Goal: Task Accomplishment & Management: Manage account settings

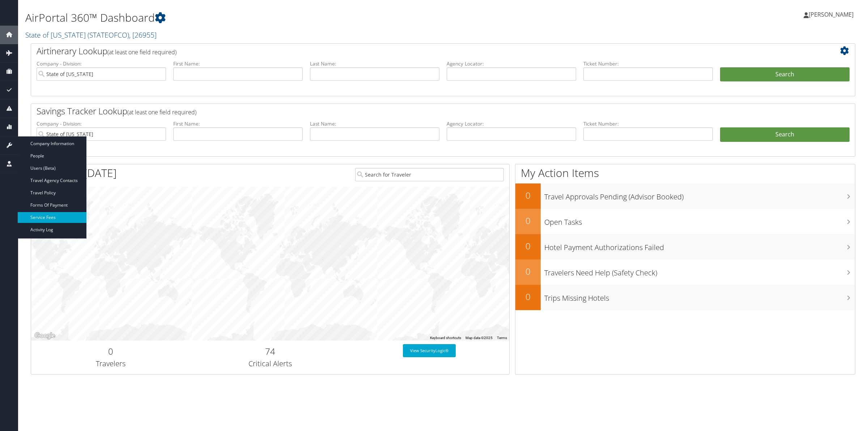
click at [51, 215] on link "Service Fees" at bounding box center [52, 217] width 69 height 11
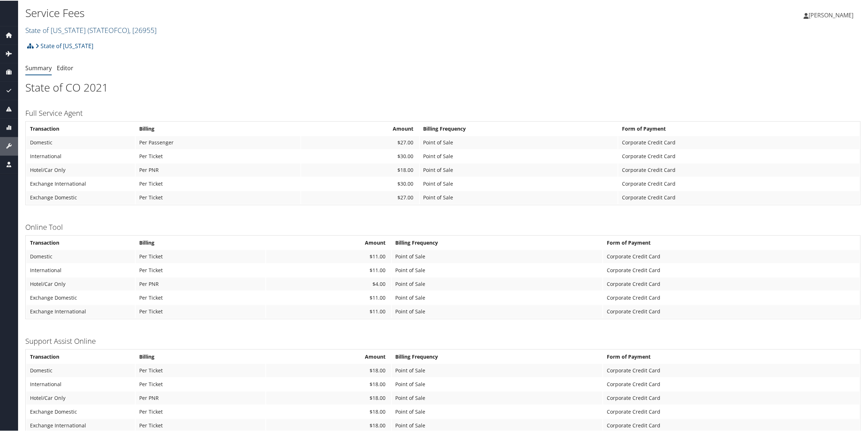
click at [98, 26] on span "( STATEOFCO )" at bounding box center [109, 30] width 42 height 10
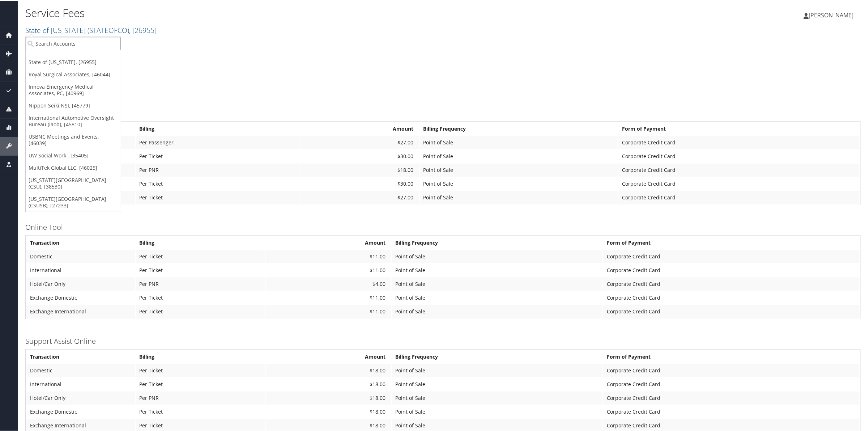
click at [97, 41] on input "search" at bounding box center [73, 42] width 95 height 13
type input "CROSS CATHO"
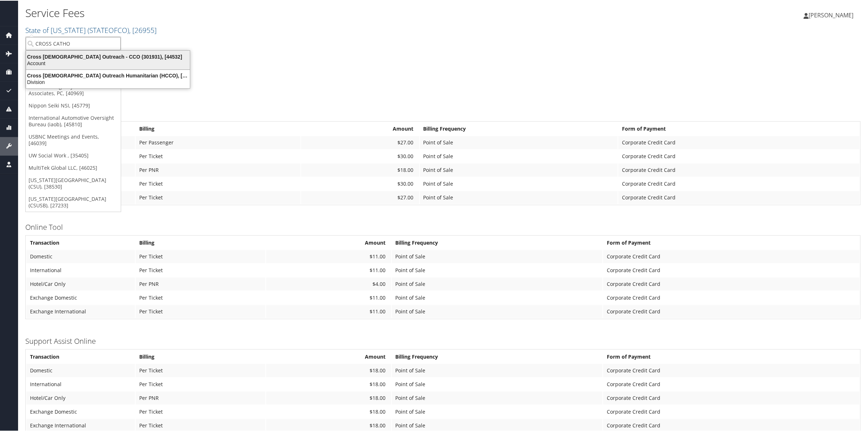
click at [97, 57] on div "Cross Catholic Outreach - CCO (301931), [44532]" at bounding box center [108, 56] width 173 height 7
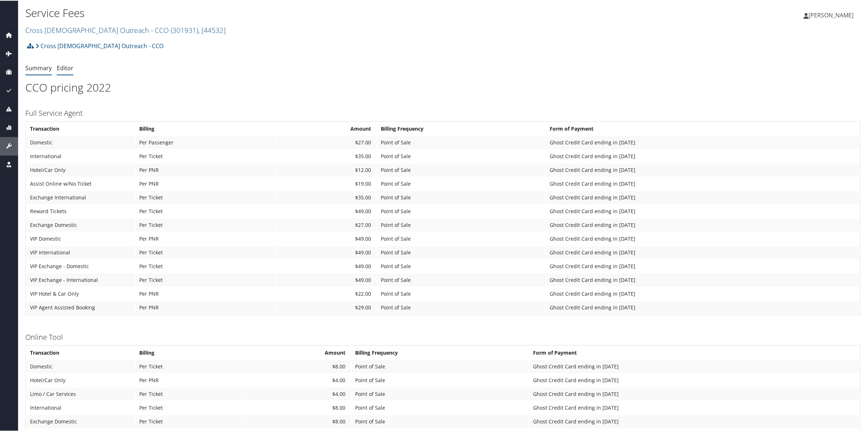
click at [64, 67] on link "Editor" at bounding box center [65, 67] width 17 height 8
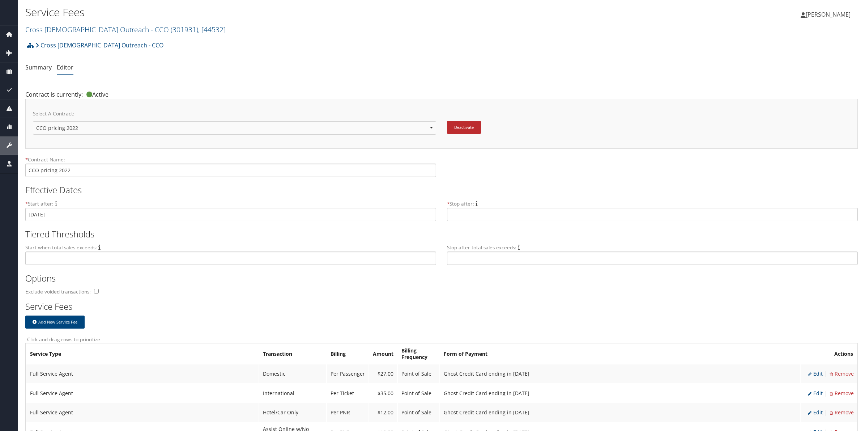
scroll to position [181, 0]
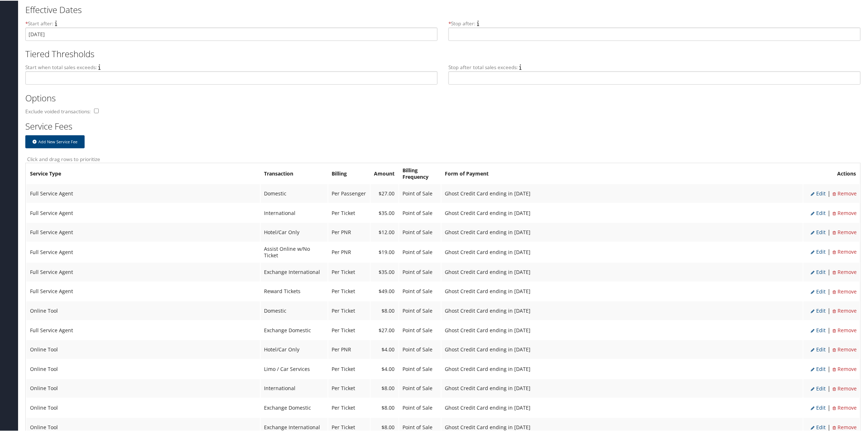
click at [820, 192] on span "Edit" at bounding box center [818, 192] width 15 height 7
select select "2"
type input "27.0"
select select "20"
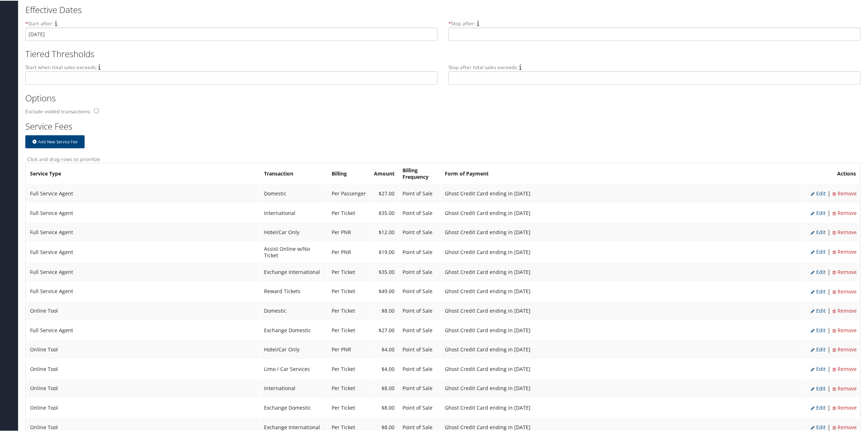
select select "6_1653"
select select "2"
select select "20"
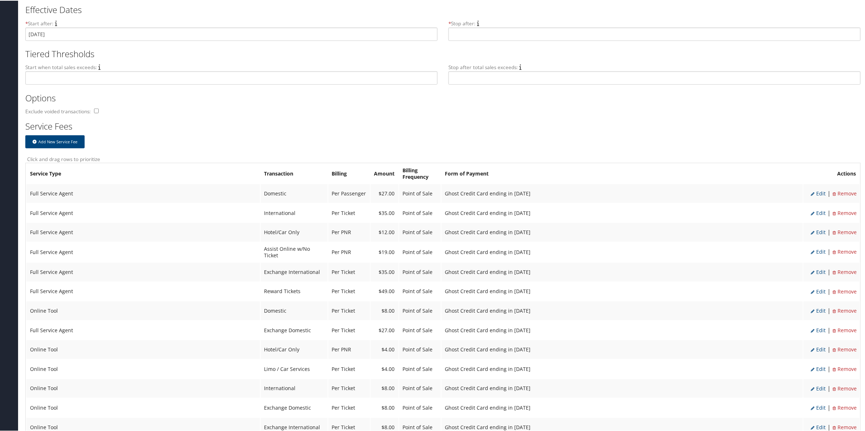
select select "6_1653"
select select "2"
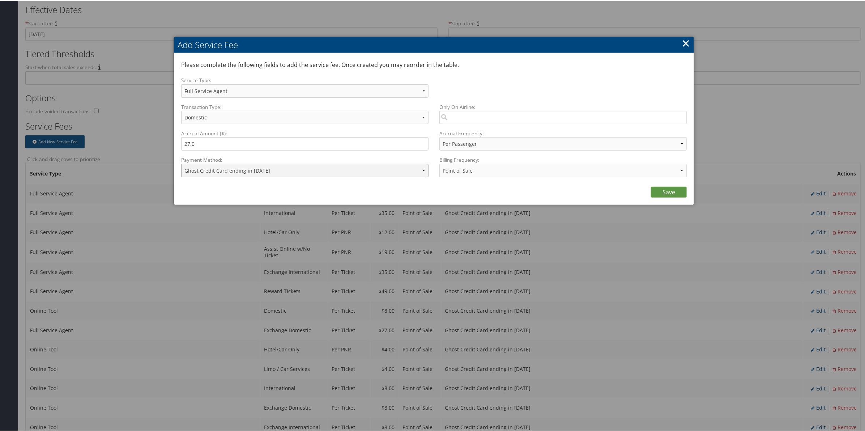
click at [328, 170] on select "ACH Transfer Cash / Check (AR) Corporate Credit Card Ghost Credit Card Hotel Gu…" at bounding box center [304, 169] width 247 height 13
click at [181, 163] on select "ACH Transfer Cash / Check (AR) Corporate Credit Card Ghost Credit Card Hotel Gu…" at bounding box center [304, 169] width 247 height 13
click at [316, 173] on select "ACH Transfer Cash / Check (AR) Corporate Credit Card Ghost Credit Card Hotel Gu…" at bounding box center [304, 169] width 247 height 13
click at [673, 189] on link "Save" at bounding box center [669, 191] width 36 height 11
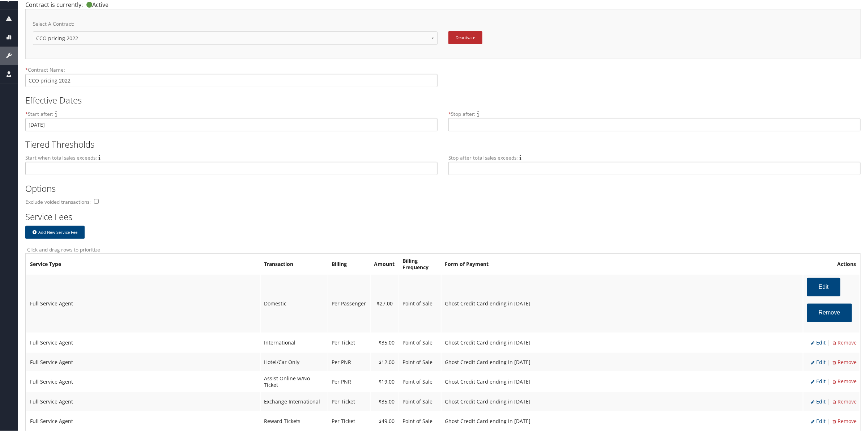
scroll to position [0, 0]
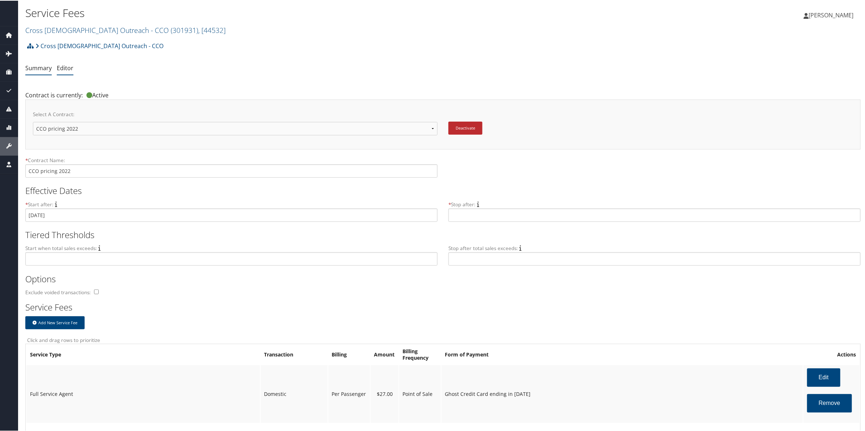
click at [35, 66] on link "Summary" at bounding box center [38, 67] width 26 height 8
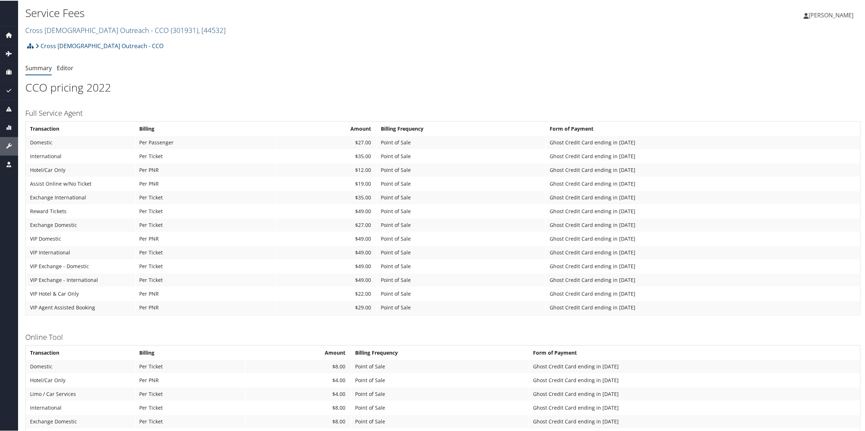
click at [112, 30] on link "Cross [DEMOGRAPHIC_DATA] Outreach - CCO ( 301931 ) , [ 44532 ]" at bounding box center [125, 30] width 200 height 10
click at [75, 44] on input "search" at bounding box center [73, 42] width 95 height 13
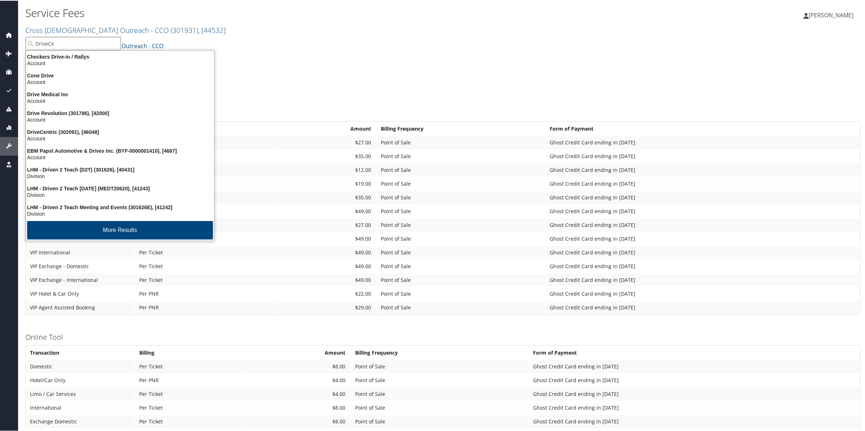
type input "DriveCen"
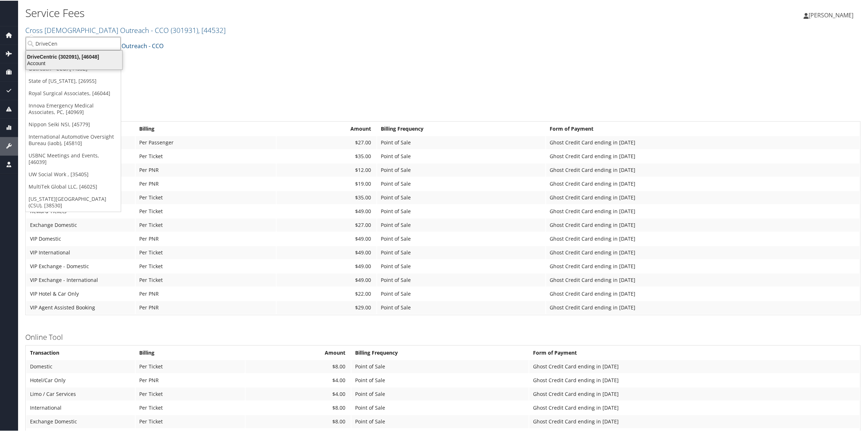
click at [69, 56] on div "DriveCentric (302091), [46048]" at bounding box center [74, 56] width 105 height 7
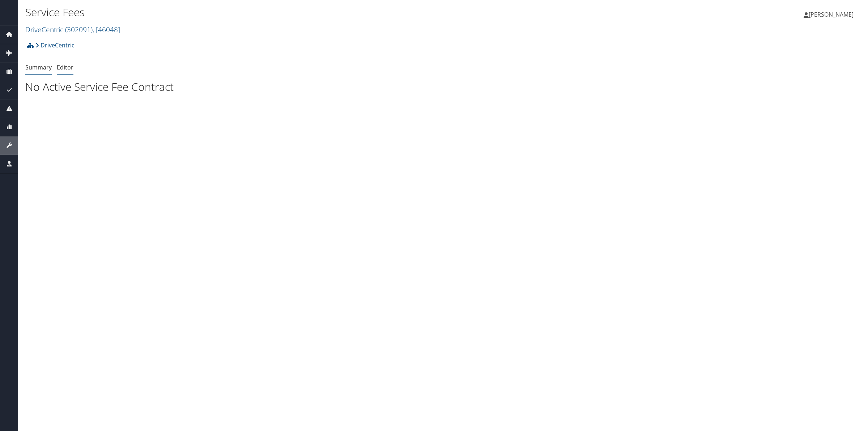
click at [72, 71] on link "Editor" at bounding box center [65, 67] width 17 height 8
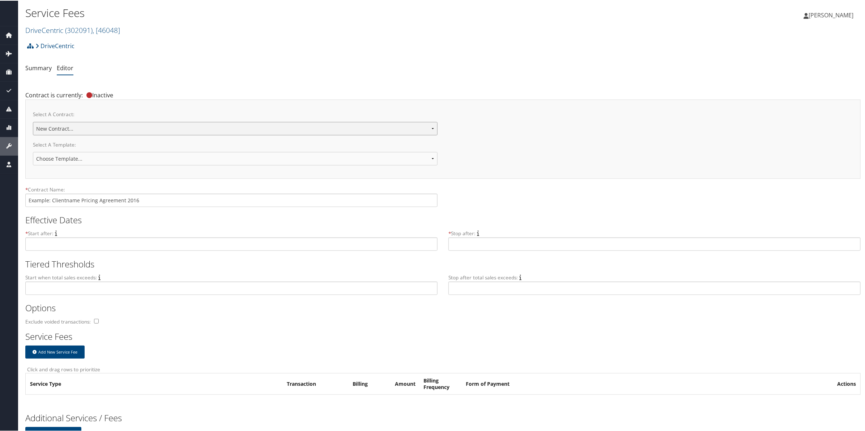
click at [178, 128] on select "DriveCentric pricing 2025 New Contract..." at bounding box center [235, 127] width 405 height 13
select select "23111"
click at [33, 121] on select "DriveCentric pricing 2025 New Contract..." at bounding box center [235, 127] width 405 height 13
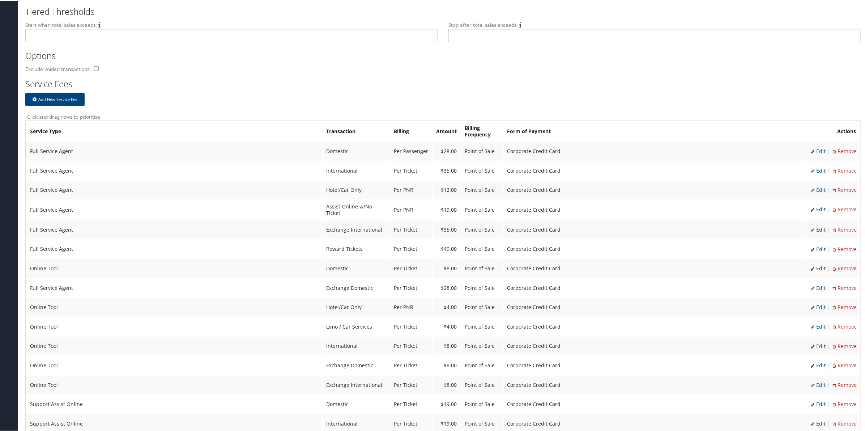
scroll to position [181, 0]
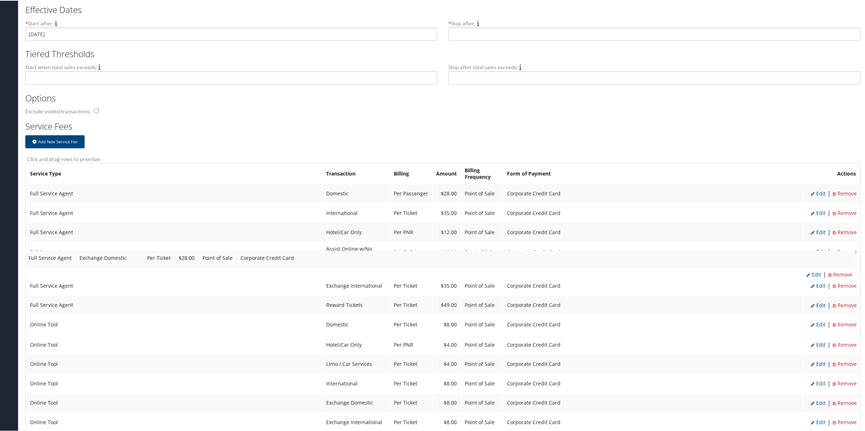
drag, startPoint x: 356, startPoint y: 320, endPoint x: 354, endPoint y: 261, distance: 59.3
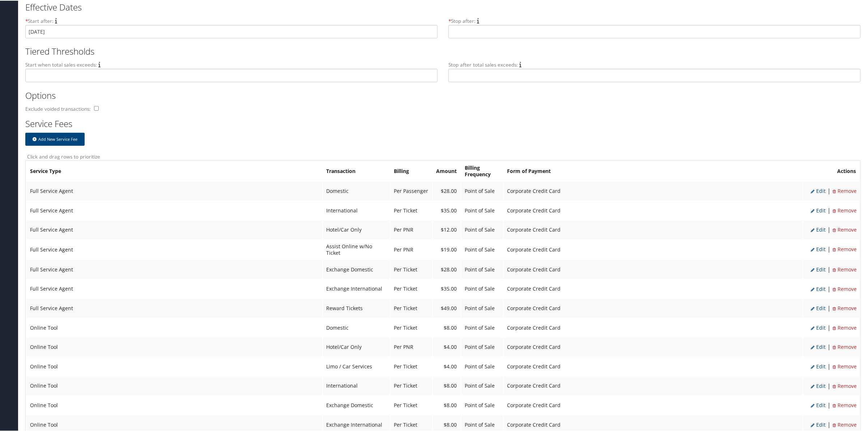
scroll to position [226, 0]
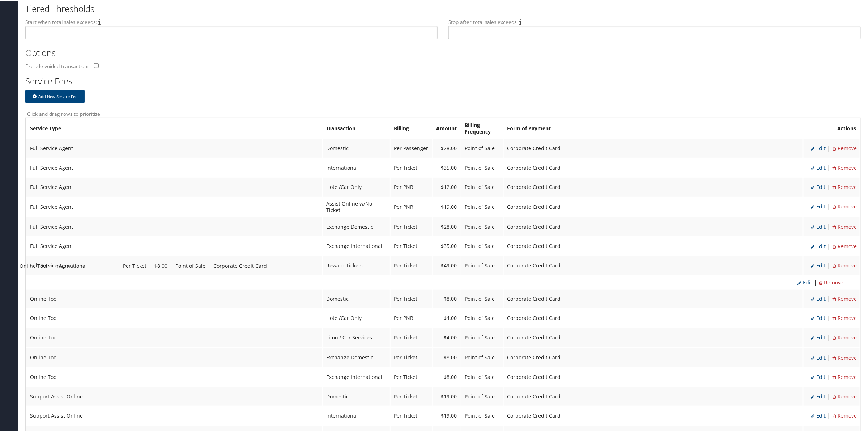
drag, startPoint x: 333, startPoint y: 324, endPoint x: 323, endPoint y: 265, distance: 60.6
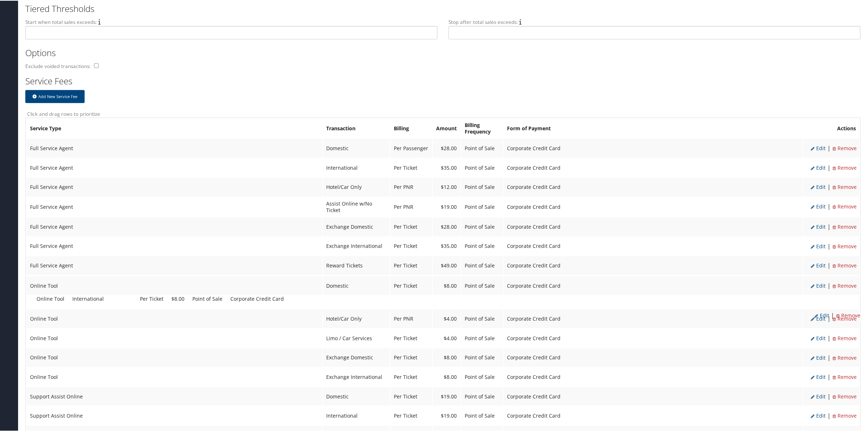
drag, startPoint x: 340, startPoint y: 273, endPoint x: 342, endPoint y: 290, distance: 16.4
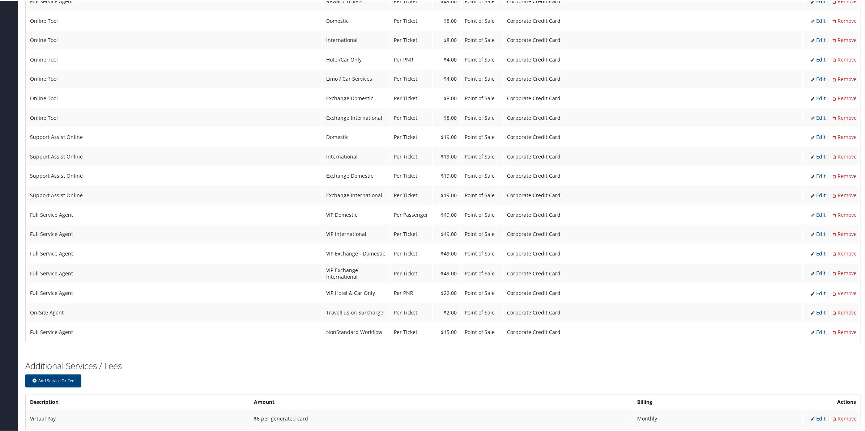
scroll to position [507, 0]
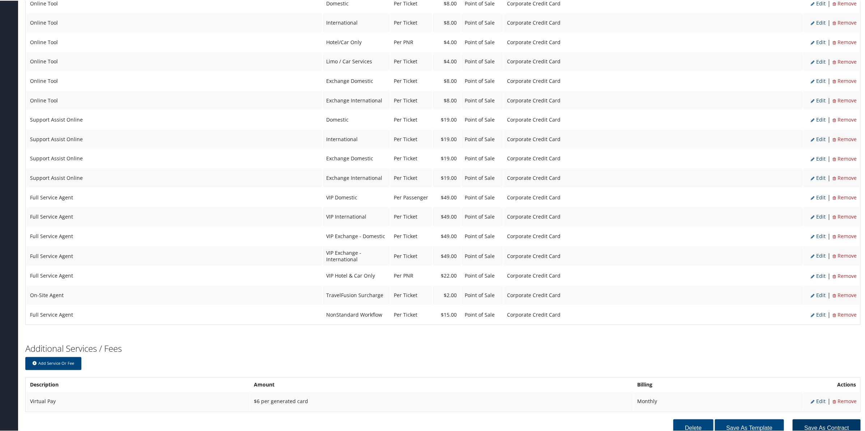
click at [831, 418] on button "Save as Contract" at bounding box center [827, 427] width 68 height 18
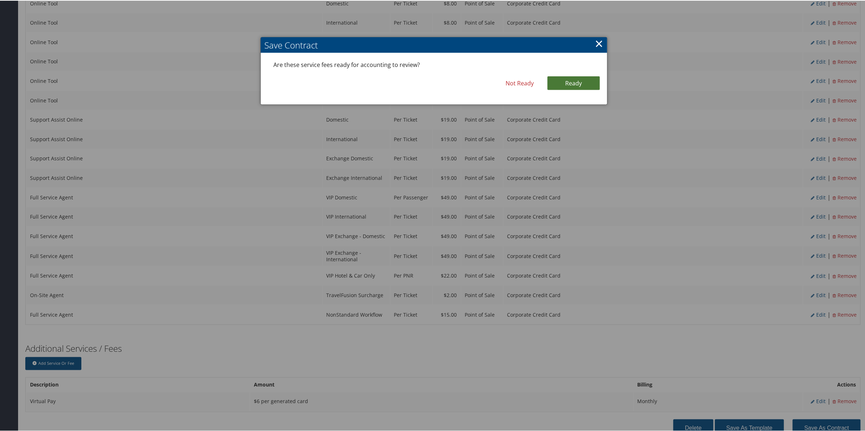
click at [574, 80] on link "Ready" at bounding box center [574, 83] width 52 height 14
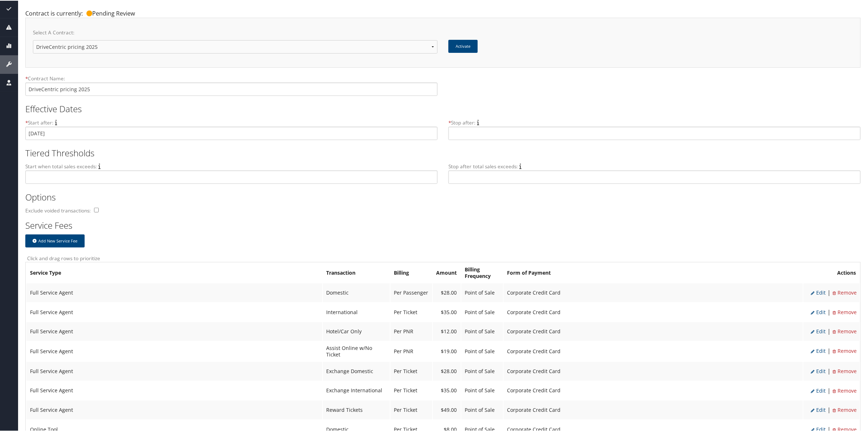
scroll to position [0, 0]
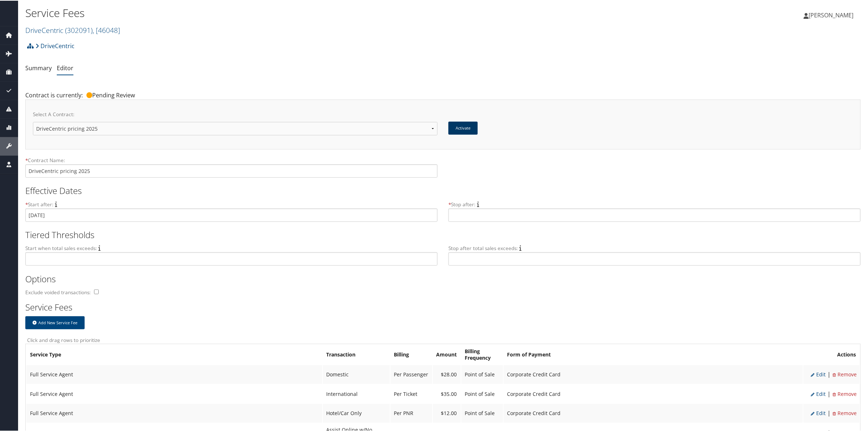
click at [465, 127] on button "Activate" at bounding box center [462, 127] width 29 height 13
click at [462, 129] on button "Activate" at bounding box center [462, 127] width 29 height 13
click at [460, 126] on button "Activate" at bounding box center [462, 127] width 29 height 13
click at [515, 173] on div "* Contract Name: DriveCentric pricing 2025" at bounding box center [442, 169] width 835 height 26
drag, startPoint x: 440, startPoint y: 38, endPoint x: 338, endPoint y: 55, distance: 103.3
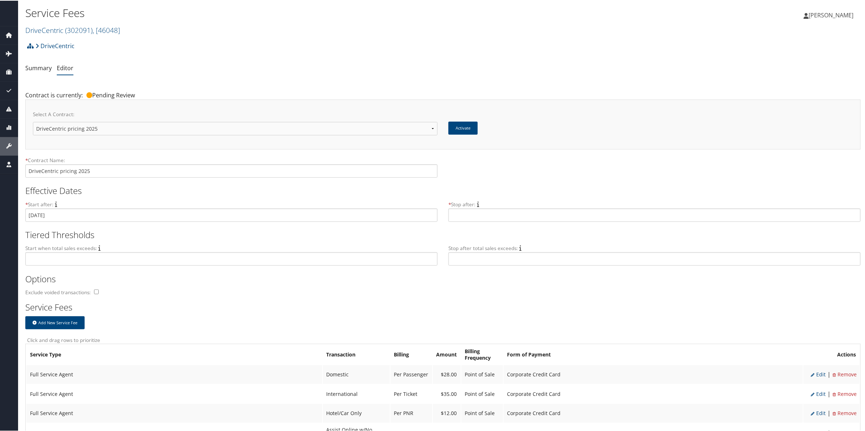
click at [338, 55] on div "DriveCentric Account Structure DriveCentric (302091) IMPLEMENTING Create Child …" at bounding box center [442, 48] width 835 height 20
click at [468, 124] on button "Activate" at bounding box center [462, 127] width 29 height 13
click at [460, 127] on button "Activate" at bounding box center [462, 127] width 29 height 13
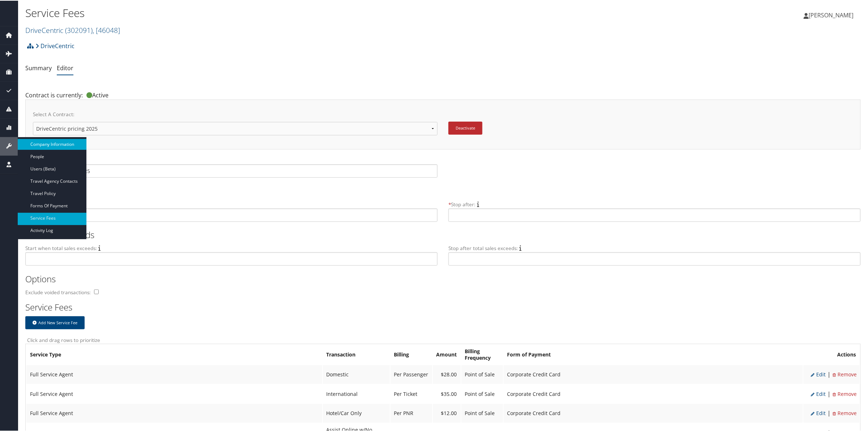
click at [46, 140] on link "Company Information" at bounding box center [52, 143] width 69 height 11
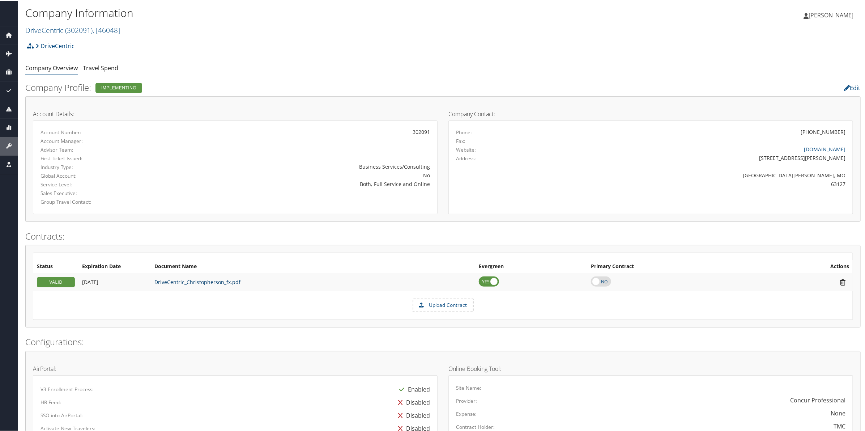
click at [188, 281] on link "DriveCentric_Christopherson_fx.pdf" at bounding box center [197, 281] width 86 height 7
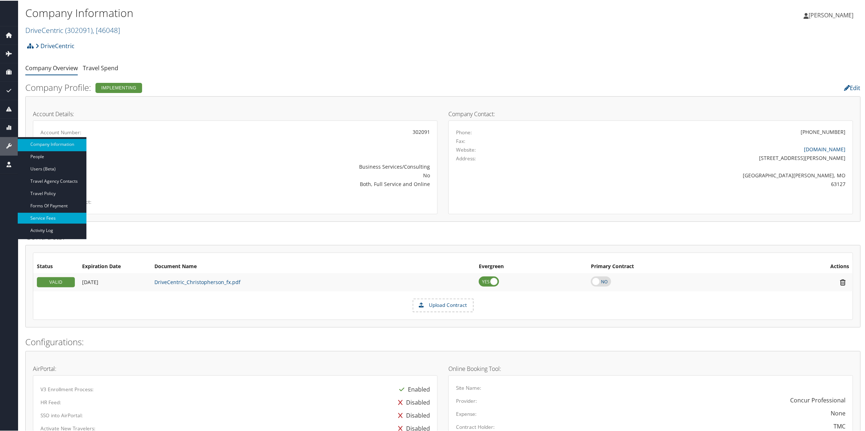
click at [47, 218] on link "Service Fees" at bounding box center [52, 217] width 69 height 11
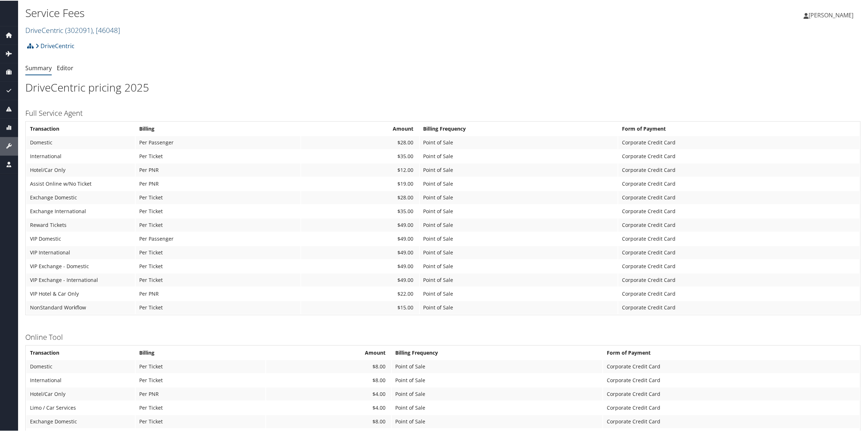
click at [82, 28] on span "( 302091 )" at bounding box center [78, 30] width 27 height 10
